Goal: Find specific page/section

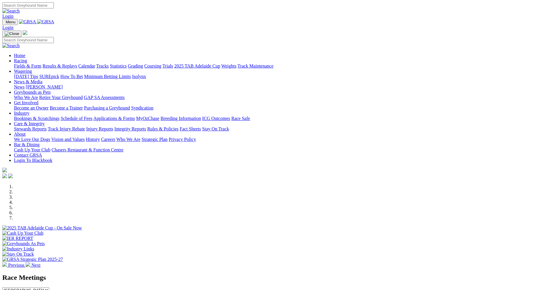
scroll to position [116, 0]
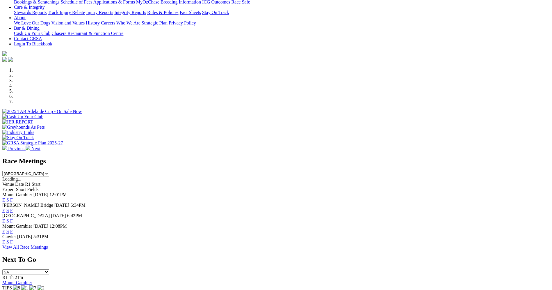
drag, startPoint x: 0, startPoint y: 0, endPoint x: 350, endPoint y: 169, distance: 388.9
click at [13, 208] on link "F" at bounding box center [11, 210] width 3 height 5
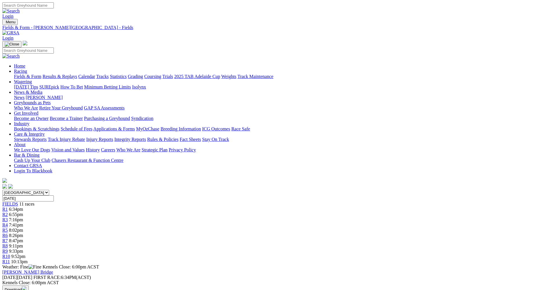
click at [47, 137] on link "Stewards Reports" at bounding box center [30, 139] width 33 height 5
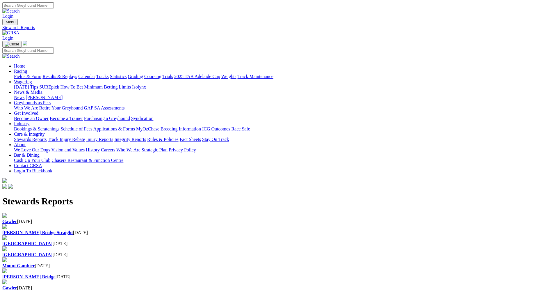
click at [17, 219] on b "Gawler" at bounding box center [9, 221] width 15 height 5
